Goal: Task Accomplishment & Management: Use online tool/utility

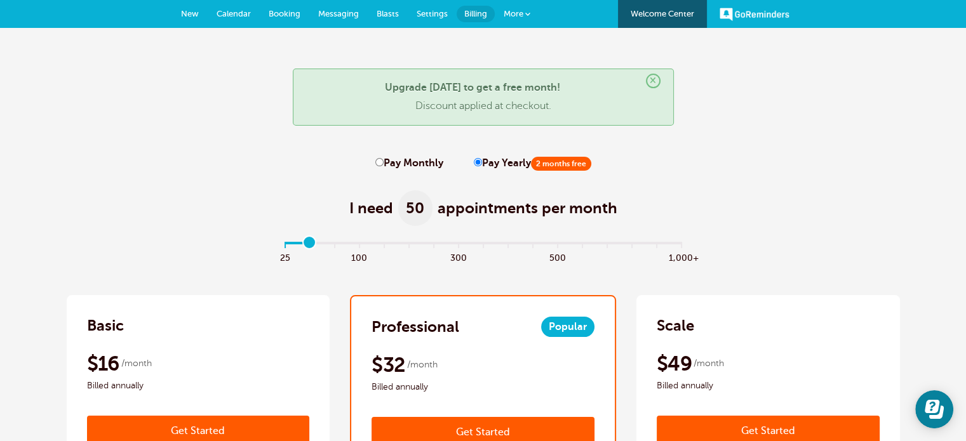
click at [196, 17] on span "New" at bounding box center [190, 14] width 18 height 10
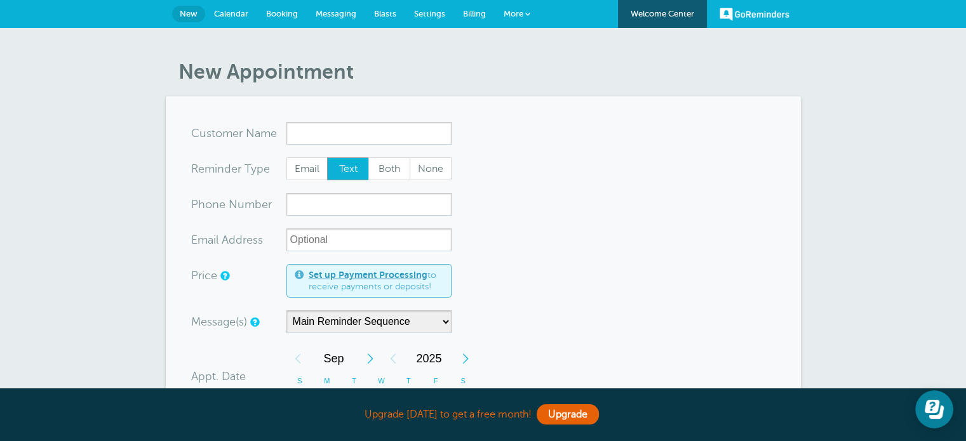
click at [420, 13] on span "Settings" at bounding box center [429, 14] width 31 height 10
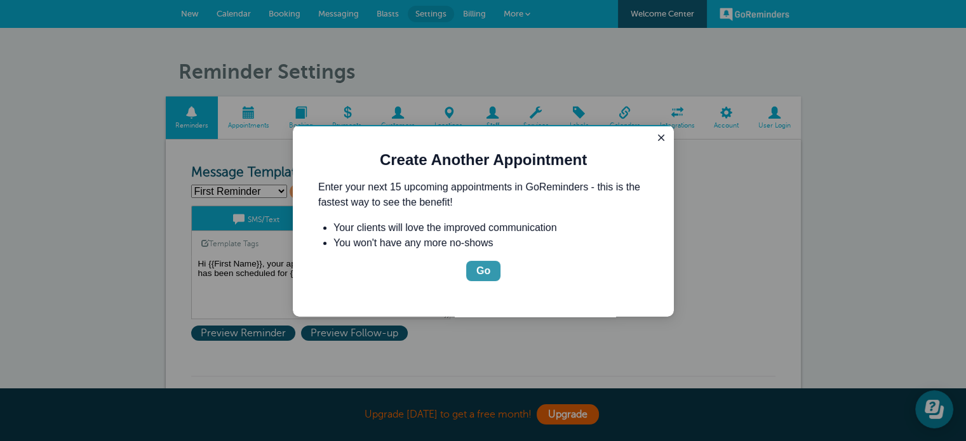
click at [484, 276] on div "Go" at bounding box center [483, 271] width 14 height 15
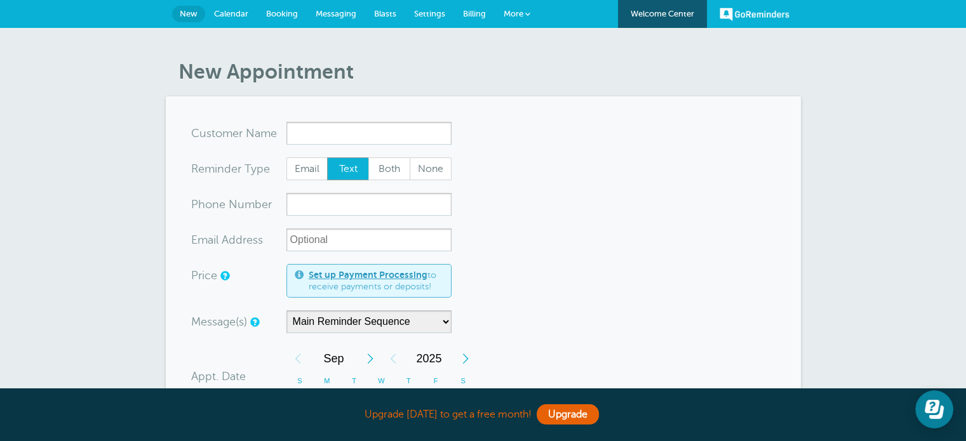
click at [353, 13] on span "Messaging" at bounding box center [336, 14] width 41 height 10
